Goal: Use online tool/utility: Utilize a website feature to perform a specific function

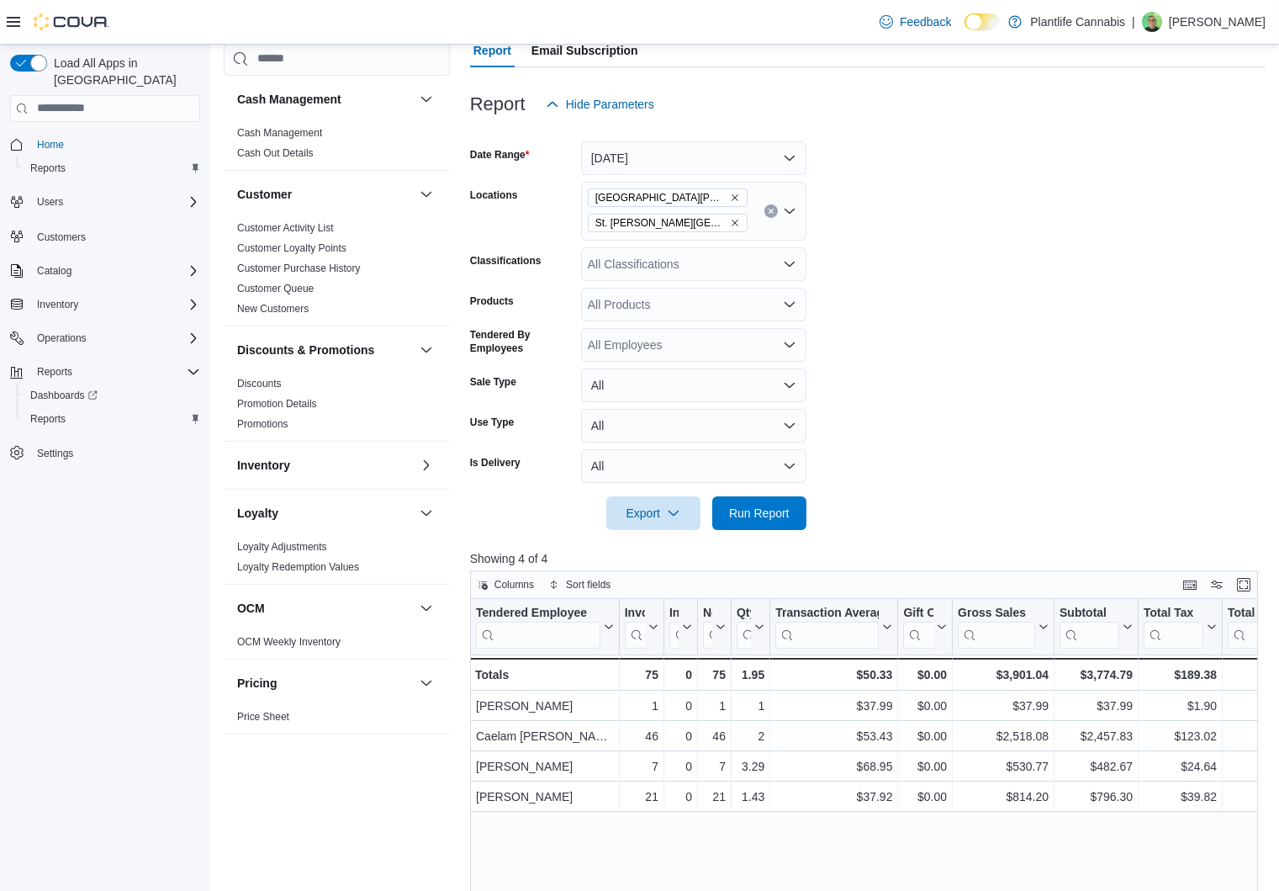
scroll to position [484, 0]
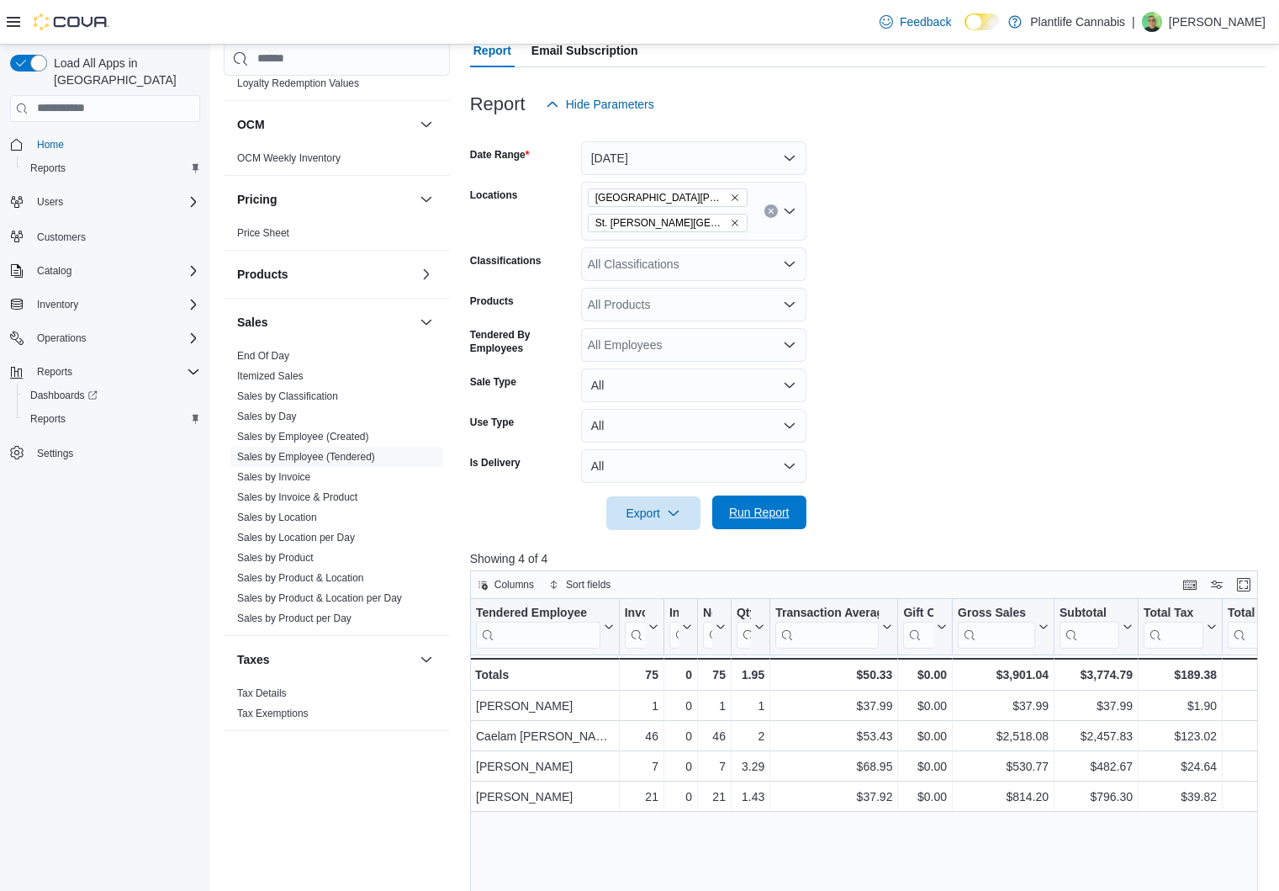
click at [743, 521] on span "Run Report" at bounding box center [759, 512] width 61 height 17
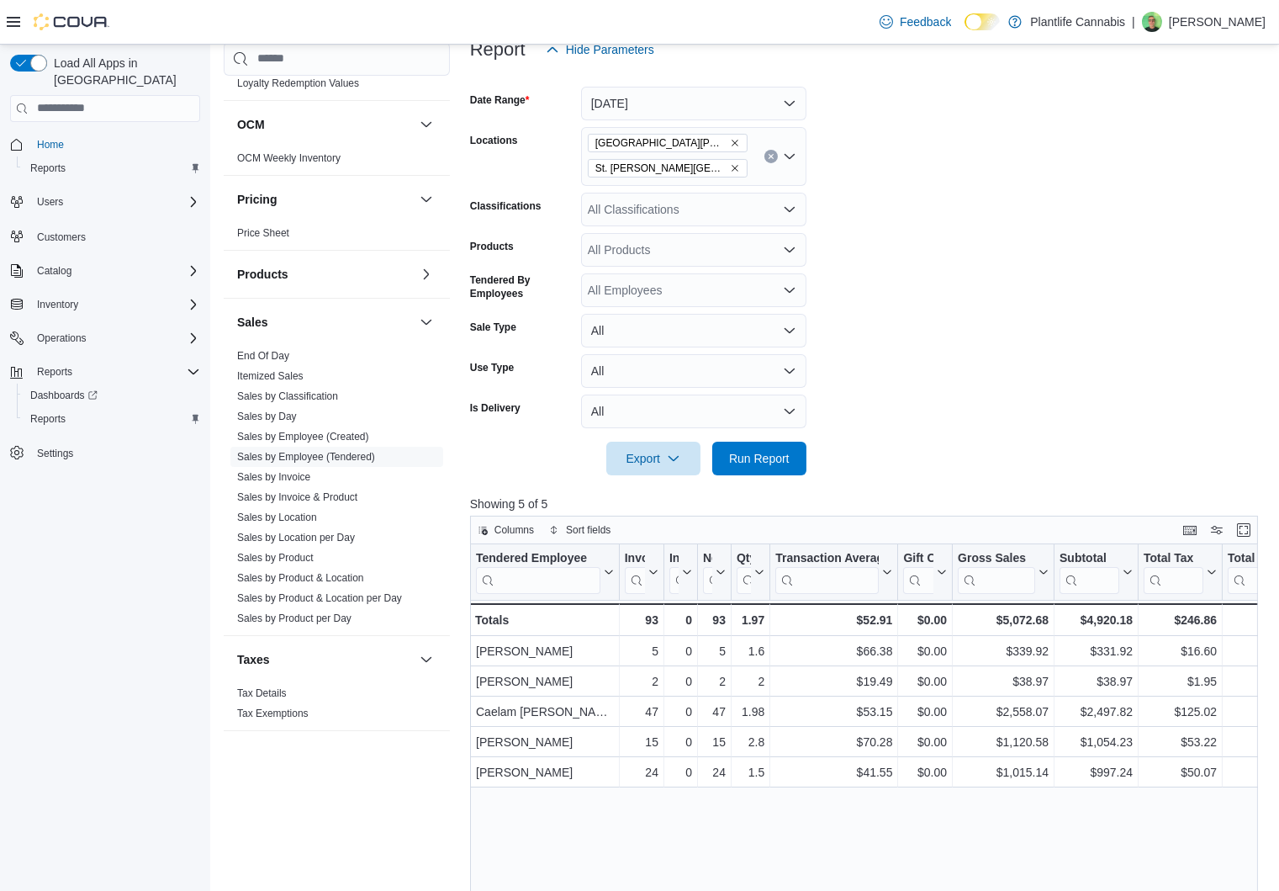
scroll to position [220, 0]
click at [790, 210] on icon "Open list of options" at bounding box center [790, 207] width 10 height 5
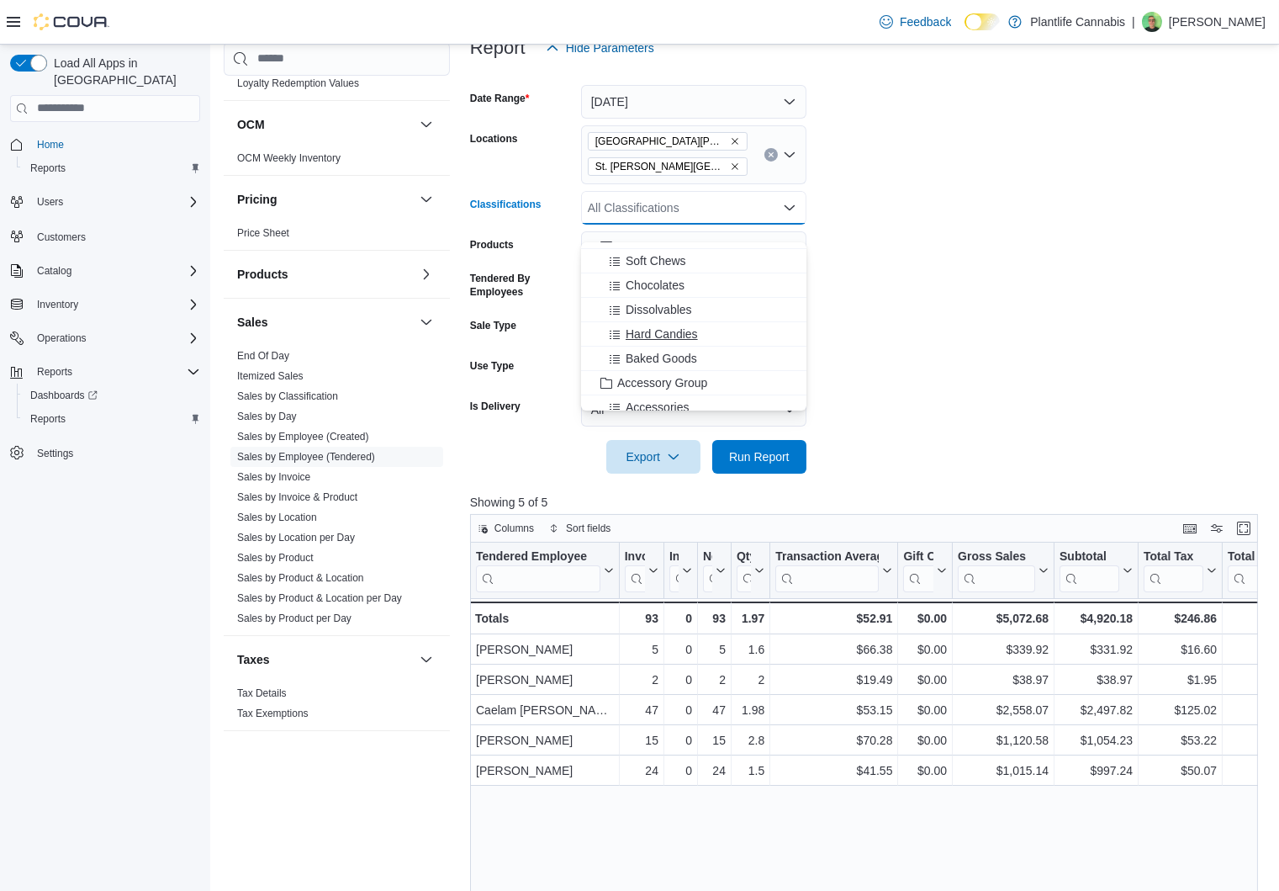
scroll to position [119, 0]
click at [689, 376] on span "Accessory Group" at bounding box center [662, 378] width 90 height 17
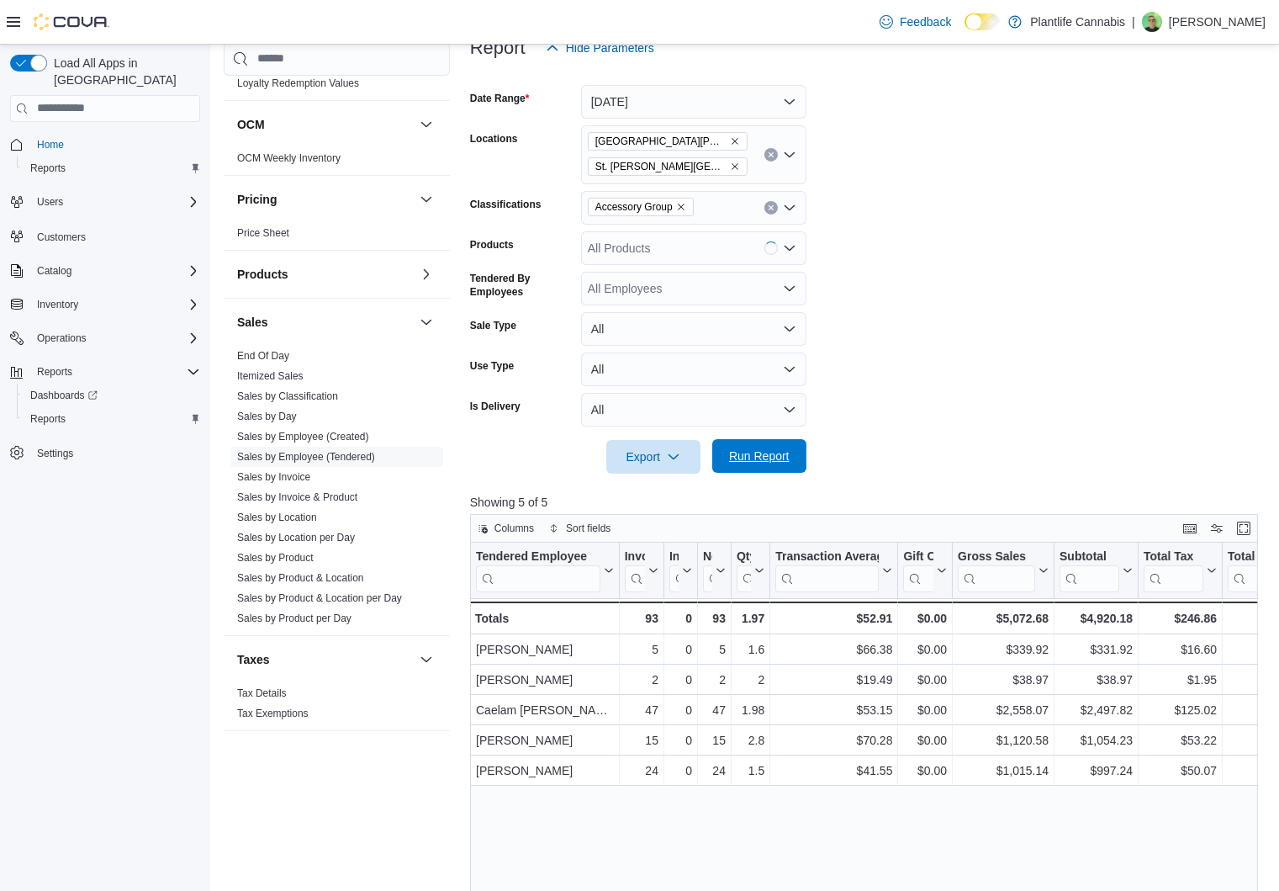
click at [755, 464] on span "Run Report" at bounding box center [759, 456] width 61 height 17
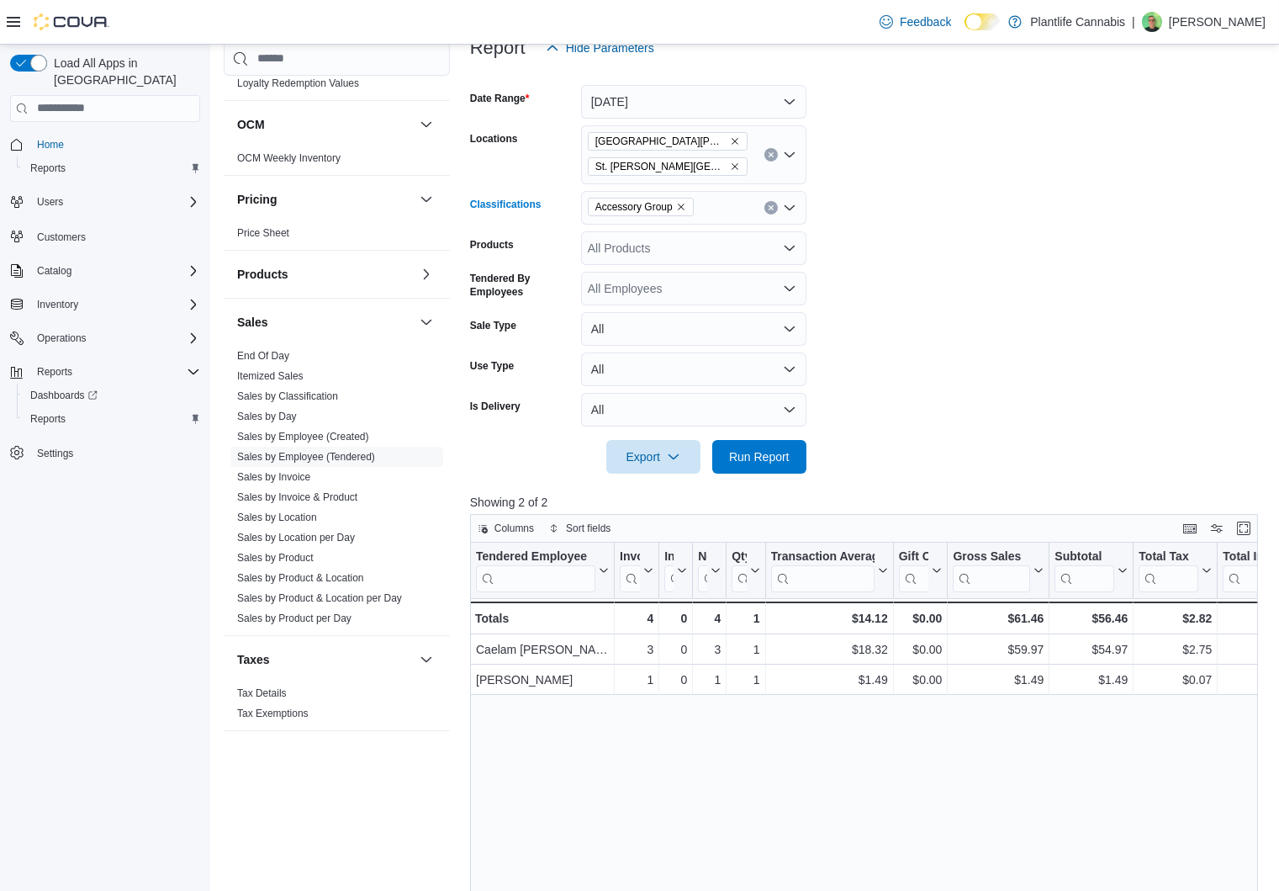
click at [768, 215] on button "Clear input" at bounding box center [771, 207] width 13 height 13
click at [748, 464] on span "Run Report" at bounding box center [759, 456] width 61 height 17
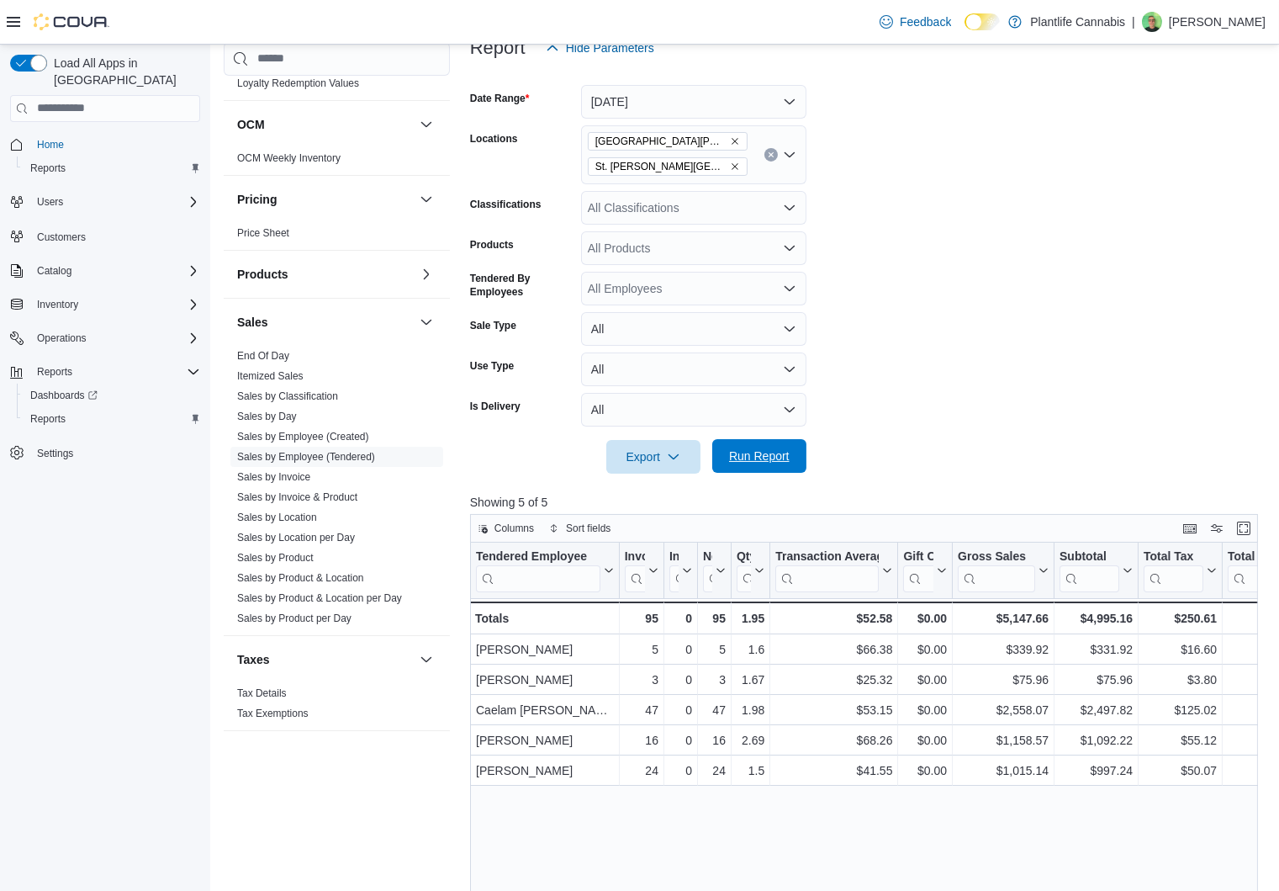
click at [739, 464] on span "Run Report" at bounding box center [759, 456] width 61 height 17
click at [748, 464] on span "Run Report" at bounding box center [759, 456] width 61 height 17
drag, startPoint x: 796, startPoint y: 473, endPoint x: 787, endPoint y: 691, distance: 218.9
click at [796, 473] on button "Run Report" at bounding box center [759, 457] width 94 height 34
